Goal: Contribute content: Contribute content

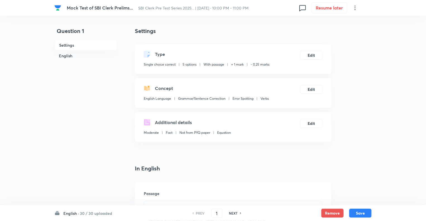
click at [64, 212] on h6 "English ·" at bounding box center [71, 213] width 16 height 6
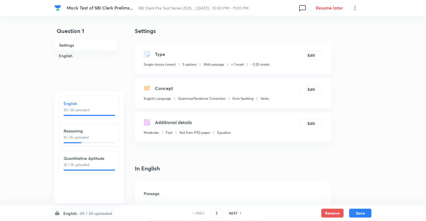
click at [98, 134] on div "Reasoning 12 / 35 uploaded" at bounding box center [89, 134] width 51 height 12
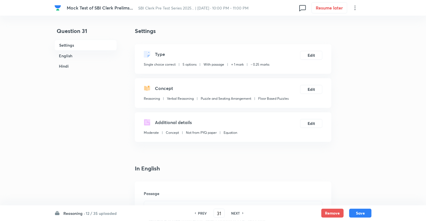
type input "31"
checkbox input "false"
checkbox input "true"
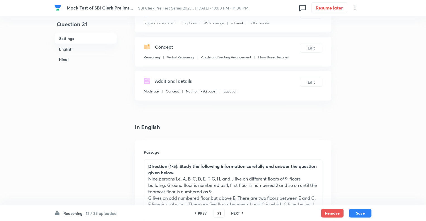
scroll to position [56, 0]
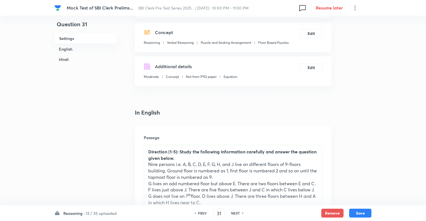
click at [233, 213] on h6 "NEXT" at bounding box center [235, 212] width 9 height 5
type input "32"
checkbox input "false"
checkbox input "true"
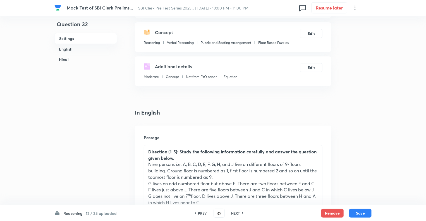
checkbox input "true"
click at [233, 213] on h6 "NEXT" at bounding box center [235, 212] width 9 height 5
type input "33"
checkbox input "false"
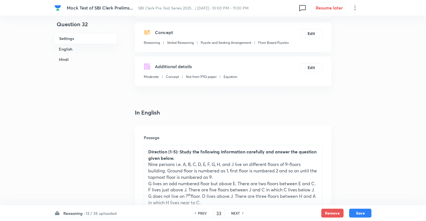
checkbox input "true"
click at [233, 213] on h6 "NEXT" at bounding box center [235, 212] width 9 height 5
type input "34"
checkbox input "false"
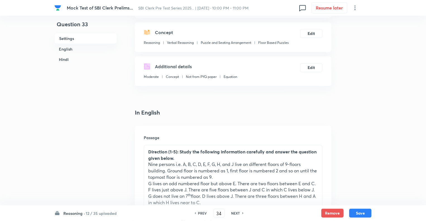
checkbox input "false"
checkbox input "true"
click at [233, 213] on h6 "NEXT" at bounding box center [235, 212] width 9 height 5
type input "35"
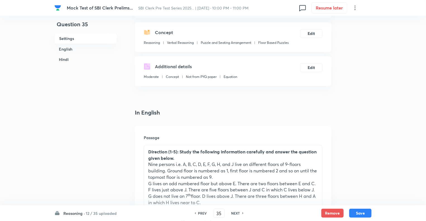
checkbox input "false"
checkbox input "true"
click at [233, 213] on h6 "NEXT" at bounding box center [235, 212] width 9 height 5
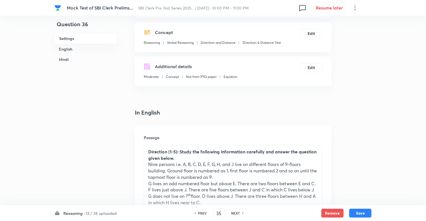
type input "36"
checkbox input "false"
checkbox input "true"
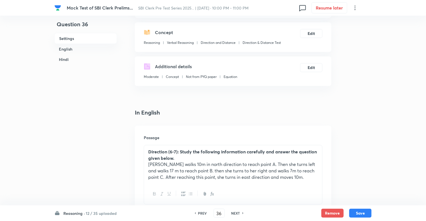
click at [233, 213] on h6 "NEXT" at bounding box center [235, 212] width 9 height 5
type input "37"
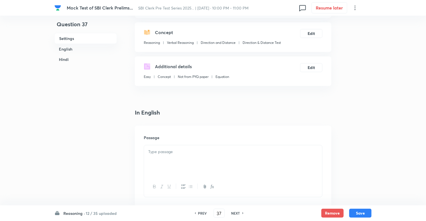
checkbox input "false"
checkbox input "true"
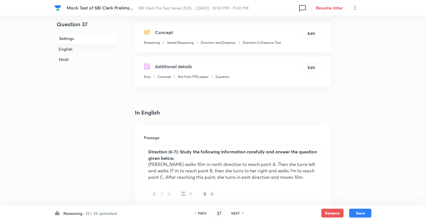
click at [233, 213] on h6 "NEXT" at bounding box center [235, 212] width 9 height 5
type input "38"
checkbox input "false"
checkbox input "true"
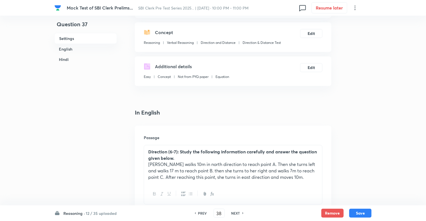
checkbox input "true"
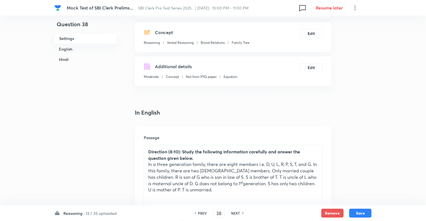
click at [233, 213] on h6 "NEXT" at bounding box center [235, 212] width 9 height 5
type input "39"
checkbox input "false"
checkbox input "true"
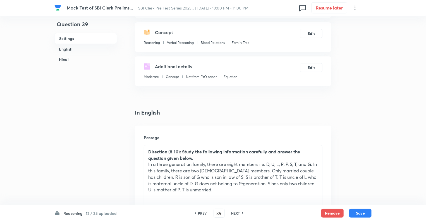
checkbox input "true"
click at [233, 213] on h6 "NEXT" at bounding box center [235, 212] width 9 height 5
type input "40"
checkbox input "false"
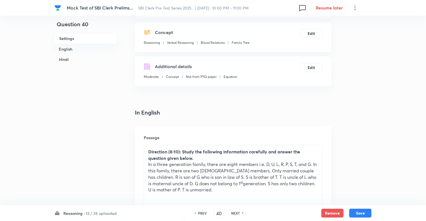
checkbox input "true"
click at [233, 213] on h6 "NEXT" at bounding box center [235, 212] width 9 height 5
type input "41"
checkbox input "false"
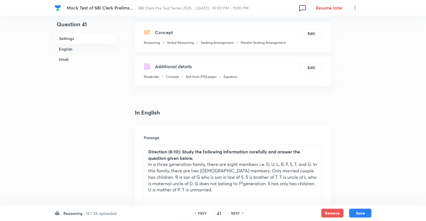
checkbox input "false"
checkbox input "true"
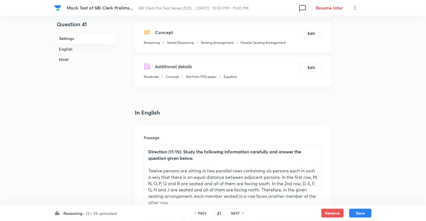
click at [233, 213] on h6 "NEXT" at bounding box center [235, 212] width 9 height 5
type input "42"
checkbox input "false"
checkbox input "true"
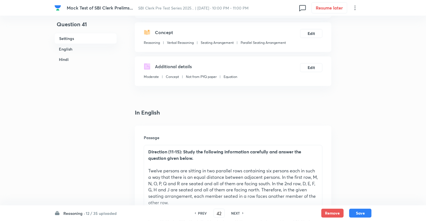
checkbox input "true"
click at [233, 213] on h6 "NEXT" at bounding box center [235, 212] width 9 height 5
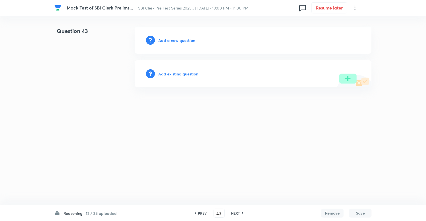
scroll to position [0, 0]
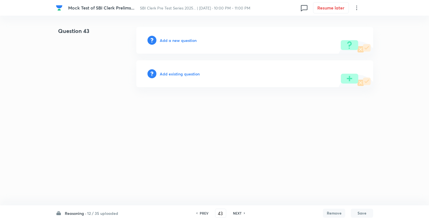
click at [233, 213] on h6 "NEXT" at bounding box center [237, 212] width 9 height 5
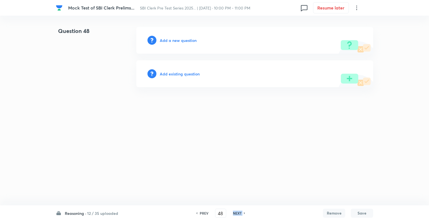
click at [233, 213] on h6 "NEXT" at bounding box center [237, 212] width 9 height 5
click at [73, 214] on h6 "Reasoning ·" at bounding box center [75, 213] width 21 height 6
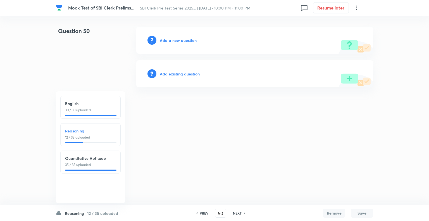
click at [76, 108] on p "30 / 30 uploaded" at bounding box center [90, 109] width 51 height 5
type input "1"
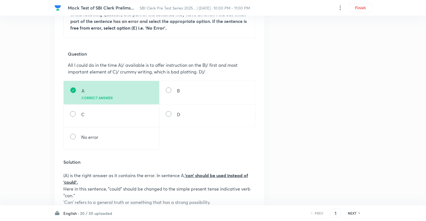
click at [350, 213] on h6 "NEXT" at bounding box center [352, 212] width 9 height 5
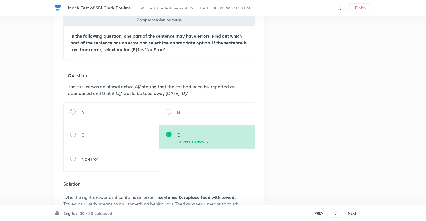
scroll to position [201, 0]
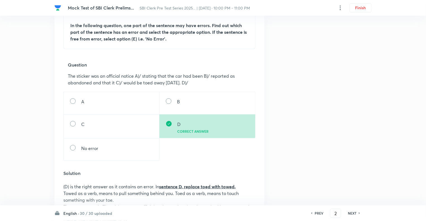
click at [349, 212] on h6 "NEXT" at bounding box center [352, 212] width 9 height 5
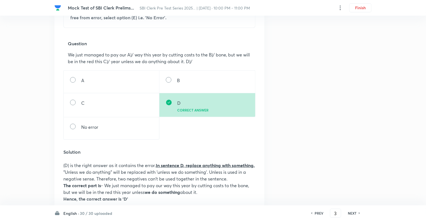
scroll to position [223, 0]
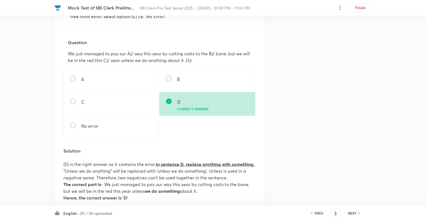
click at [308, 149] on div "Question 3 Type Single choice correct 5 options With passage + 1 mark - 0.25 ma…" at bounding box center [212, 202] width 317 height 796
click at [307, 129] on div "Question 3 Type Single choice correct 5 options With passage + 1 mark - 0.25 ma…" at bounding box center [212, 202] width 317 height 796
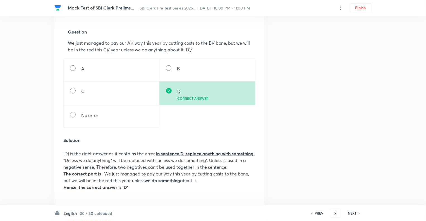
scroll to position [234, 0]
click at [353, 213] on h6 "NEXT" at bounding box center [352, 212] width 9 height 5
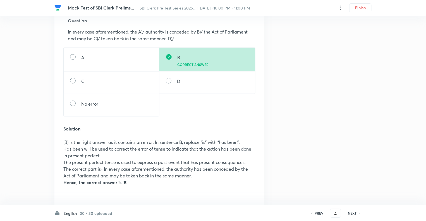
scroll to position [246, 0]
click at [353, 213] on h6 "NEXT" at bounding box center [352, 212] width 9 height 5
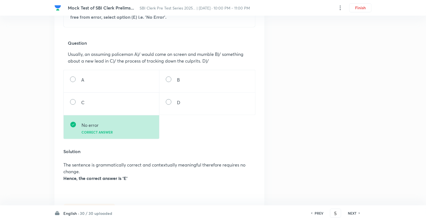
scroll to position [223, 0]
click at [353, 213] on h6 "NEXT" at bounding box center [352, 212] width 9 height 5
type input "6"
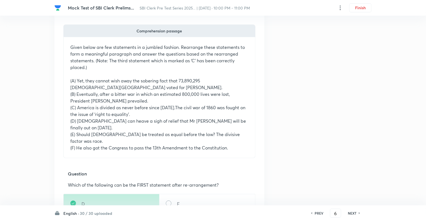
scroll to position [167, 0]
